Goal: Task Accomplishment & Management: Manage account settings

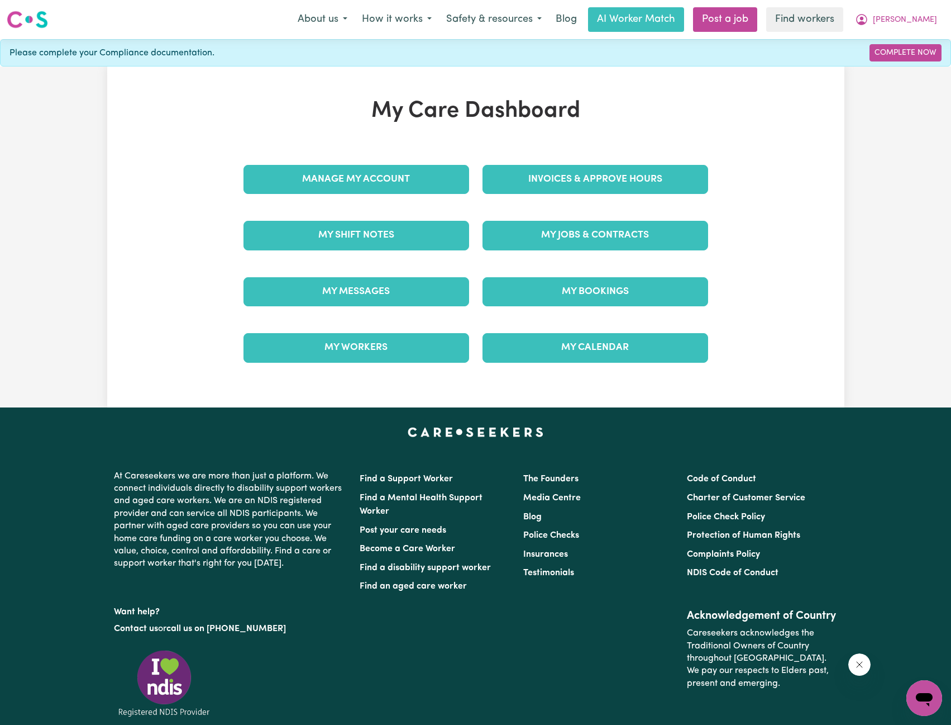
click at [533, 149] on div "My Care Dashboard Manage My Account Invoices & Approve Hours My Shift Notes My …" at bounding box center [476, 237] width 492 height 278
click at [533, 184] on link "Invoices & Approve Hours" at bounding box center [596, 179] width 226 height 29
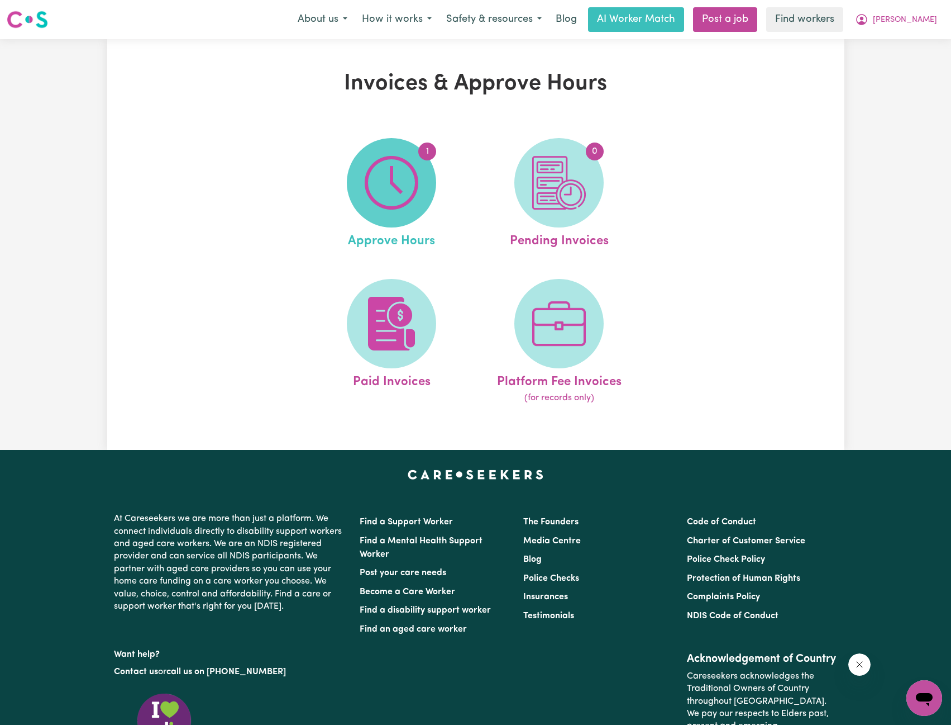
click at [420, 198] on span "1" at bounding box center [391, 182] width 89 height 89
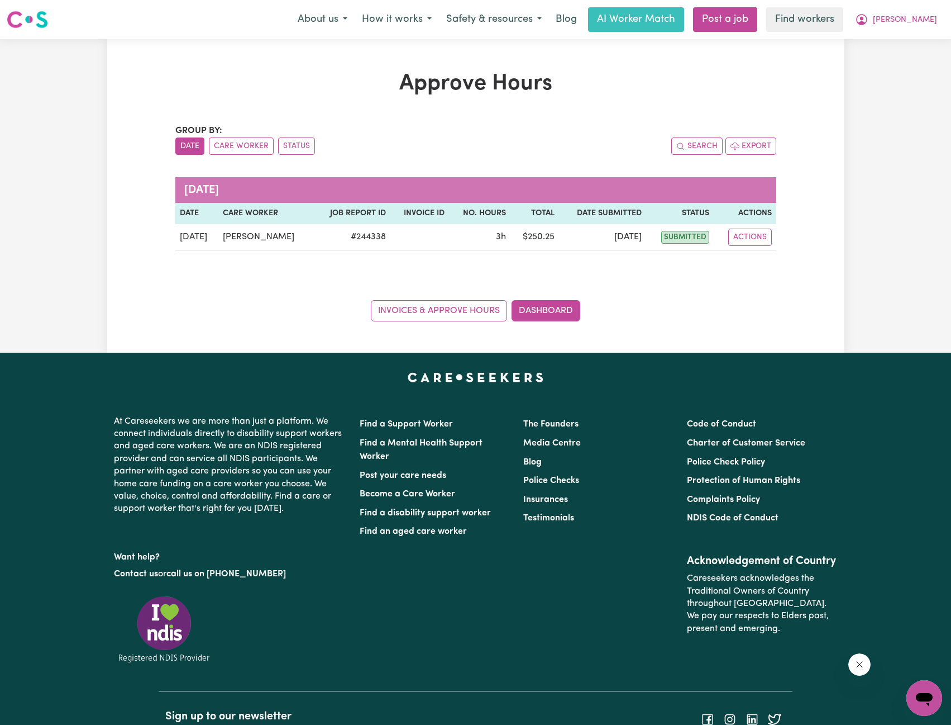
click at [854, 78] on div "Approve Hours Group by: Date Care Worker Status Search Export [DATE] Date Care …" at bounding box center [475, 195] width 951 height 313
click at [868, 23] on icon "My Account" at bounding box center [861, 19] width 11 height 11
click at [904, 39] on link "My Dashboard" at bounding box center [900, 43] width 88 height 21
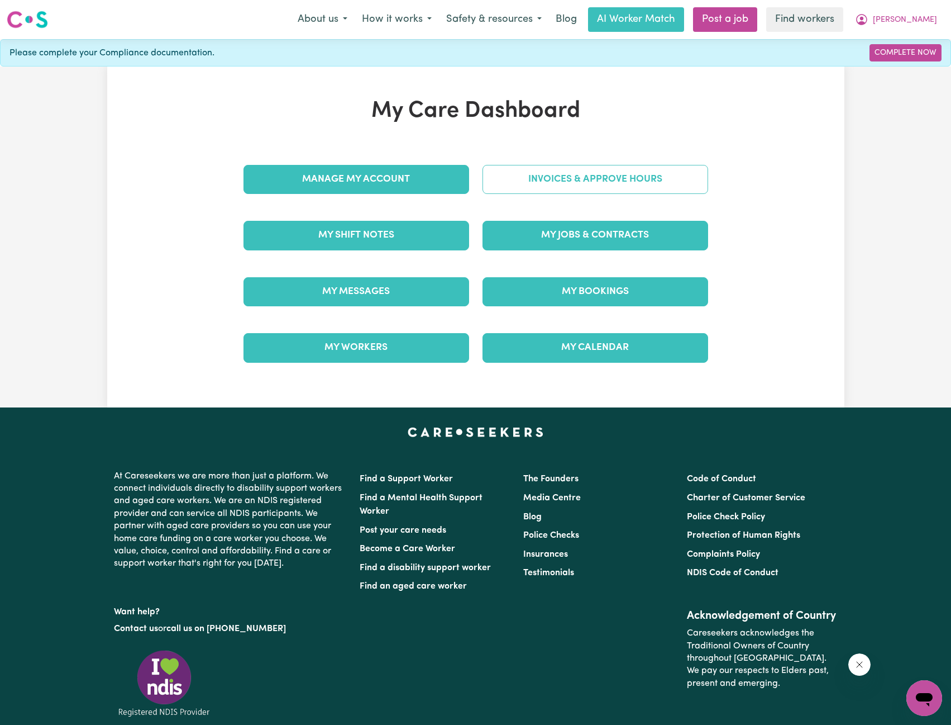
click at [536, 176] on link "Invoices & Approve Hours" at bounding box center [596, 179] width 226 height 29
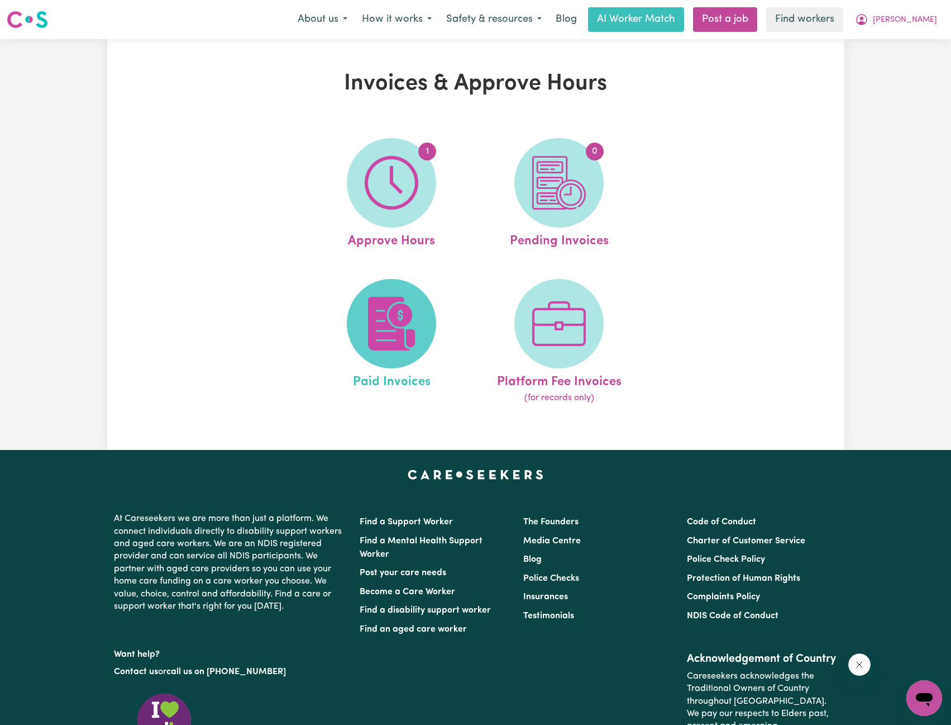
click at [399, 287] on span at bounding box center [391, 323] width 89 height 89
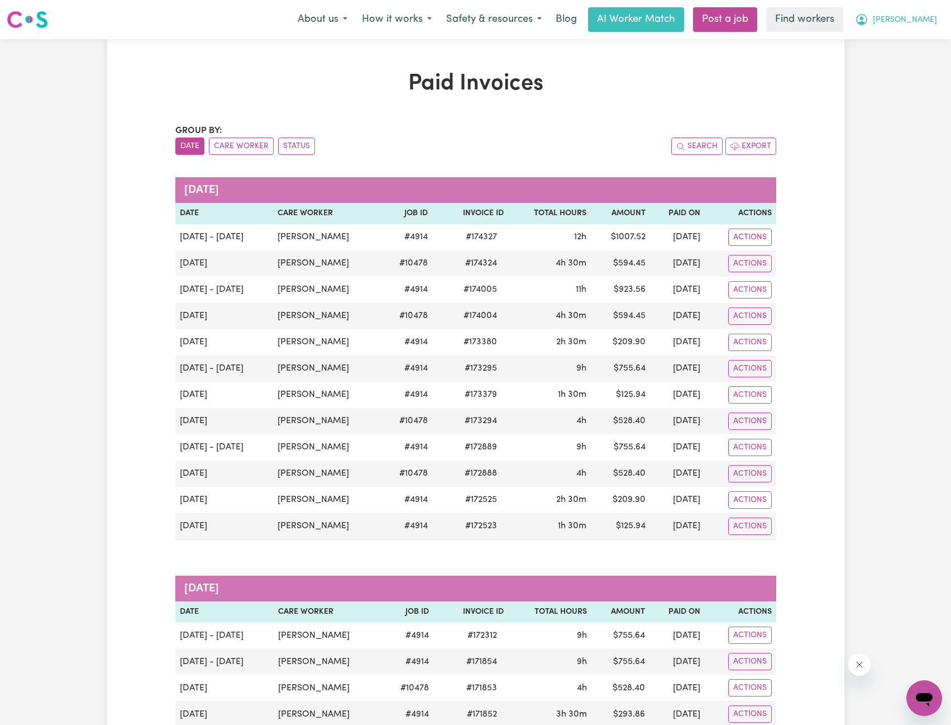
click at [921, 30] on button "[PERSON_NAME]" at bounding box center [896, 19] width 97 height 23
click at [905, 60] on link "Logout" at bounding box center [900, 64] width 88 height 21
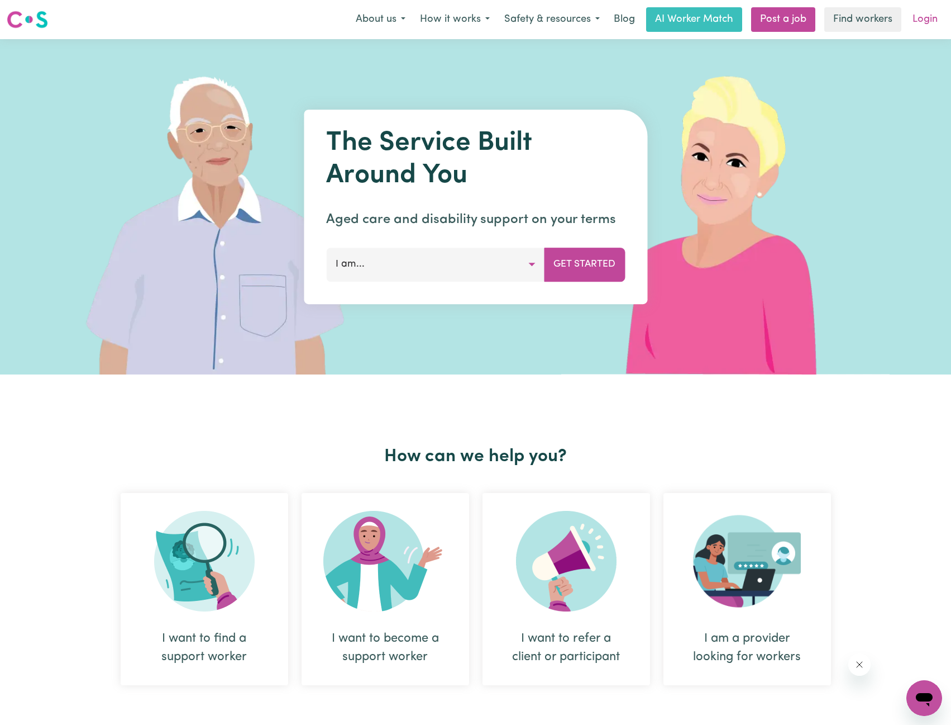
click at [923, 23] on link "Login" at bounding box center [925, 19] width 39 height 25
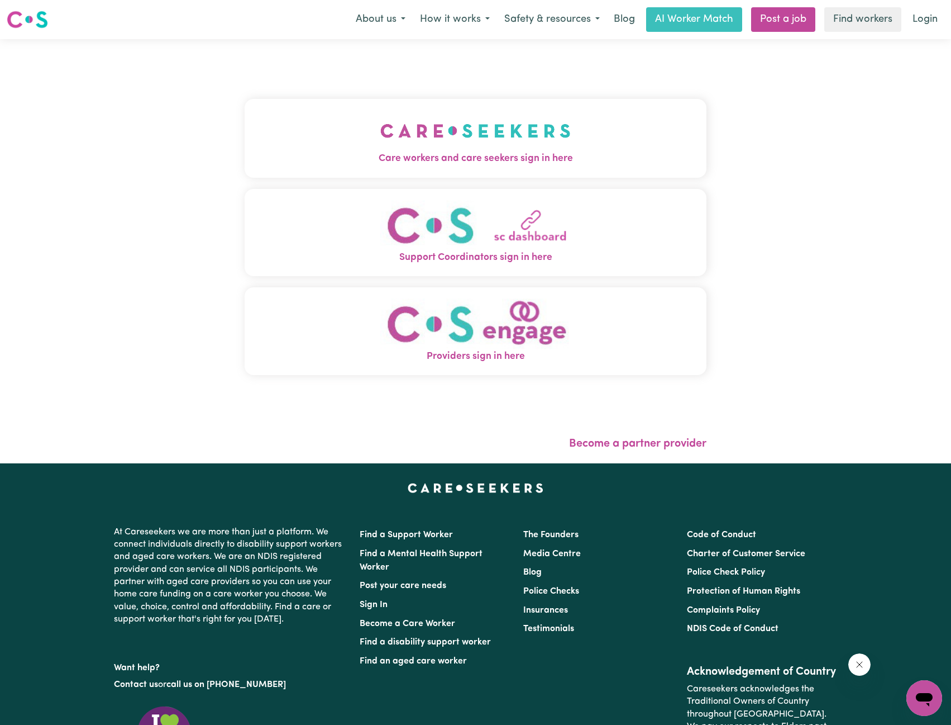
click at [450, 95] on div "Care workers and care seekers sign in here Support Coordinators sign in here Pr…" at bounding box center [476, 242] width 463 height 363
drag, startPoint x: 504, startPoint y: 141, endPoint x: 509, endPoint y: 158, distance: 16.8
click at [505, 142] on img "Care workers and care seekers sign in here" at bounding box center [475, 130] width 190 height 41
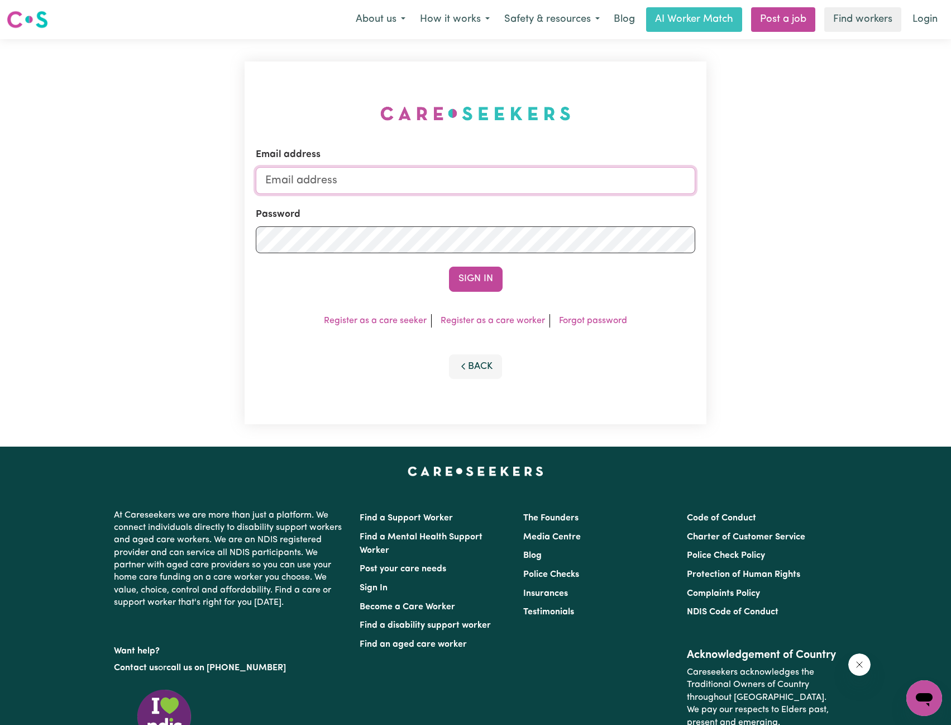
click at [540, 179] on input "Email address" at bounding box center [476, 180] width 440 height 27
drag, startPoint x: 322, startPoint y: 180, endPoint x: 544, endPoint y: 220, distance: 225.8
click at [527, 208] on form "Email address [EMAIL_ADDRESS][PERSON_NAME][DOMAIN_NAME] Password Sign In" at bounding box center [476, 219] width 440 height 144
type input "[EMAIL_ADDRESS][DOMAIN_NAME]"
click at [488, 271] on button "Sign In" at bounding box center [476, 278] width 54 height 25
